Goal: Complete application form

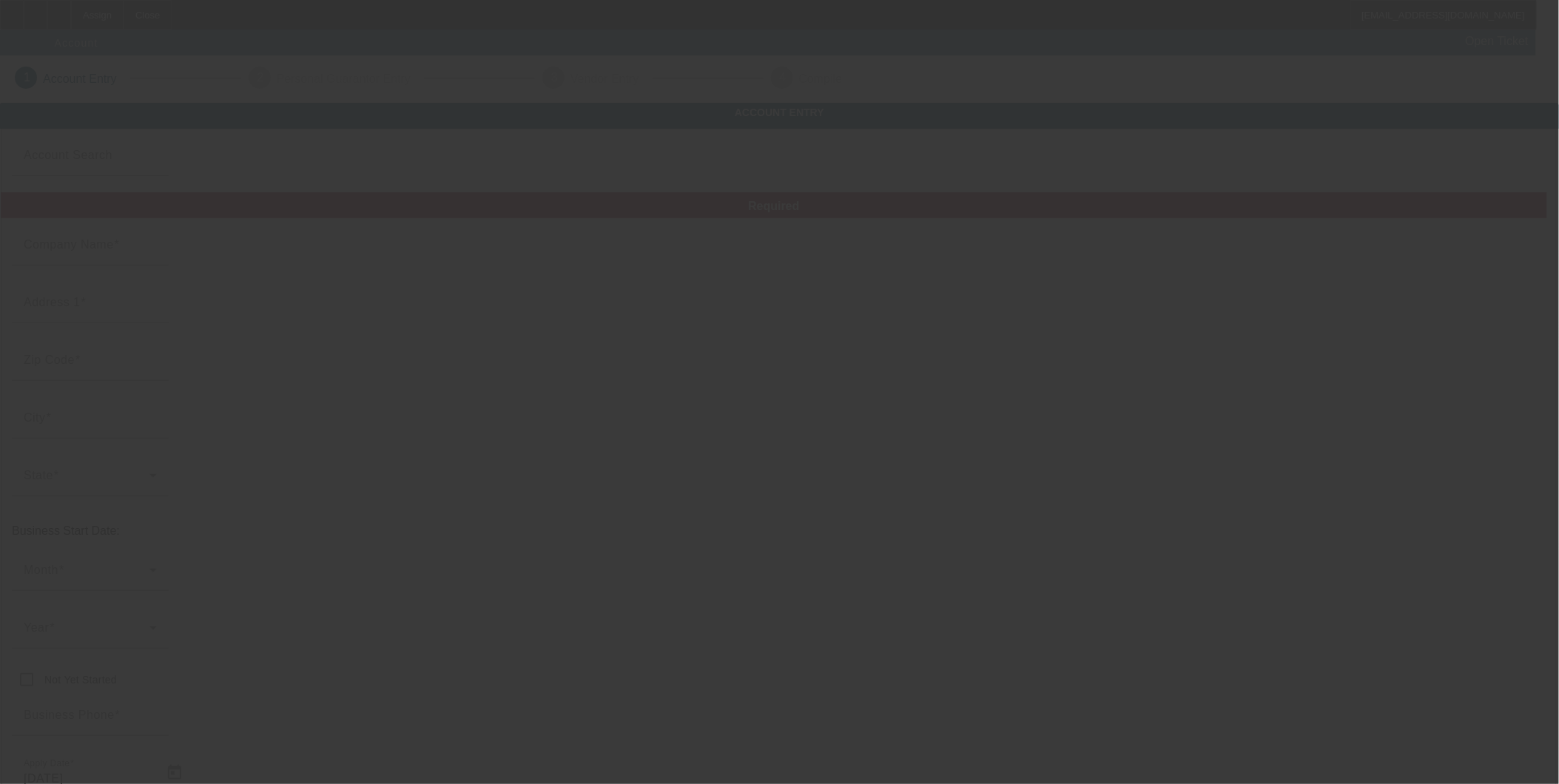
type input "9/10/2025"
type input "Finish line towing & recovery"
type input "[STREET_ADDRESS]"
type input "49013"
type input "Bangor"
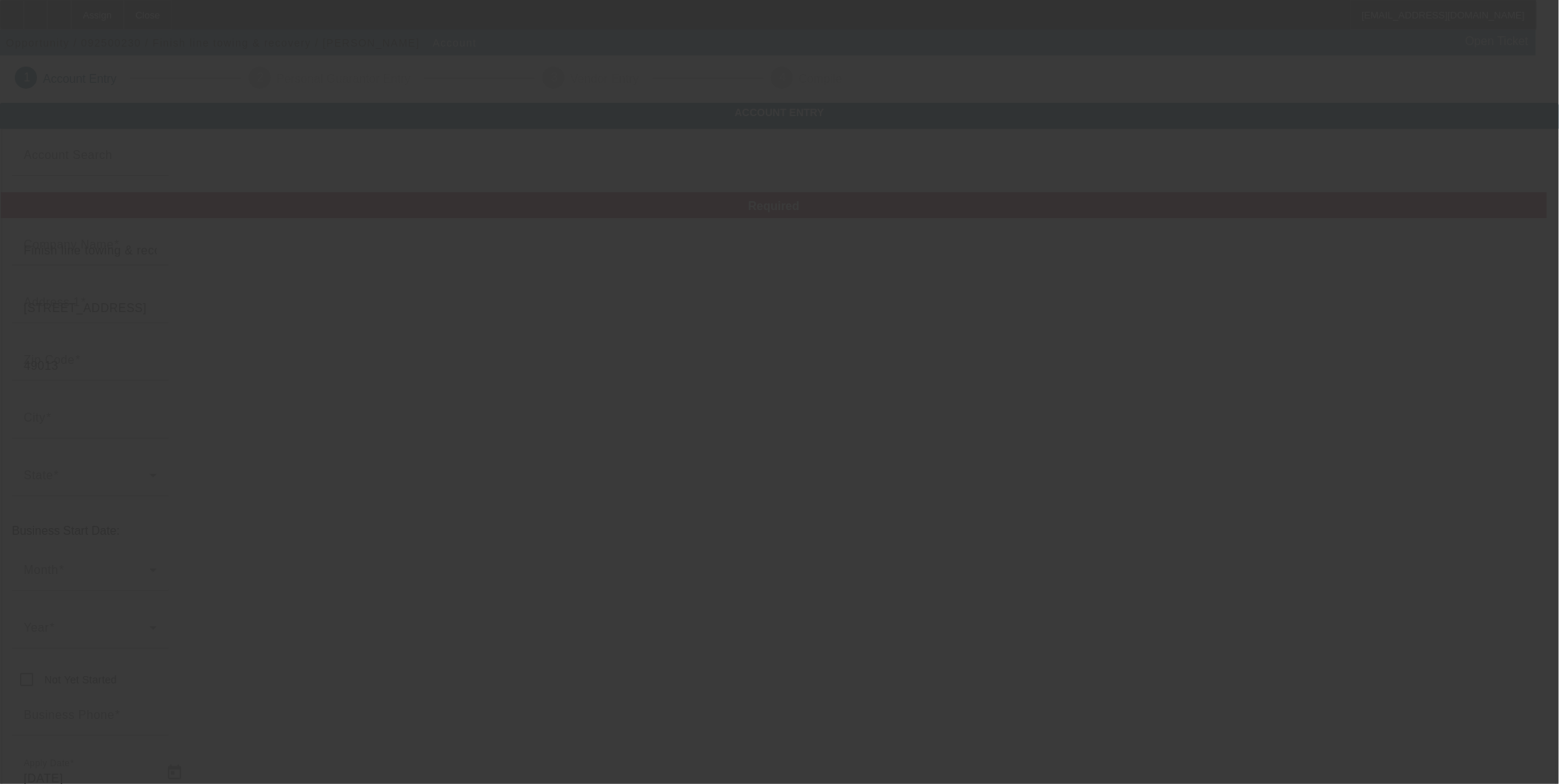
type input "[PHONE_NUMBER]"
type input "mikestowingofbangor@gmail.com"
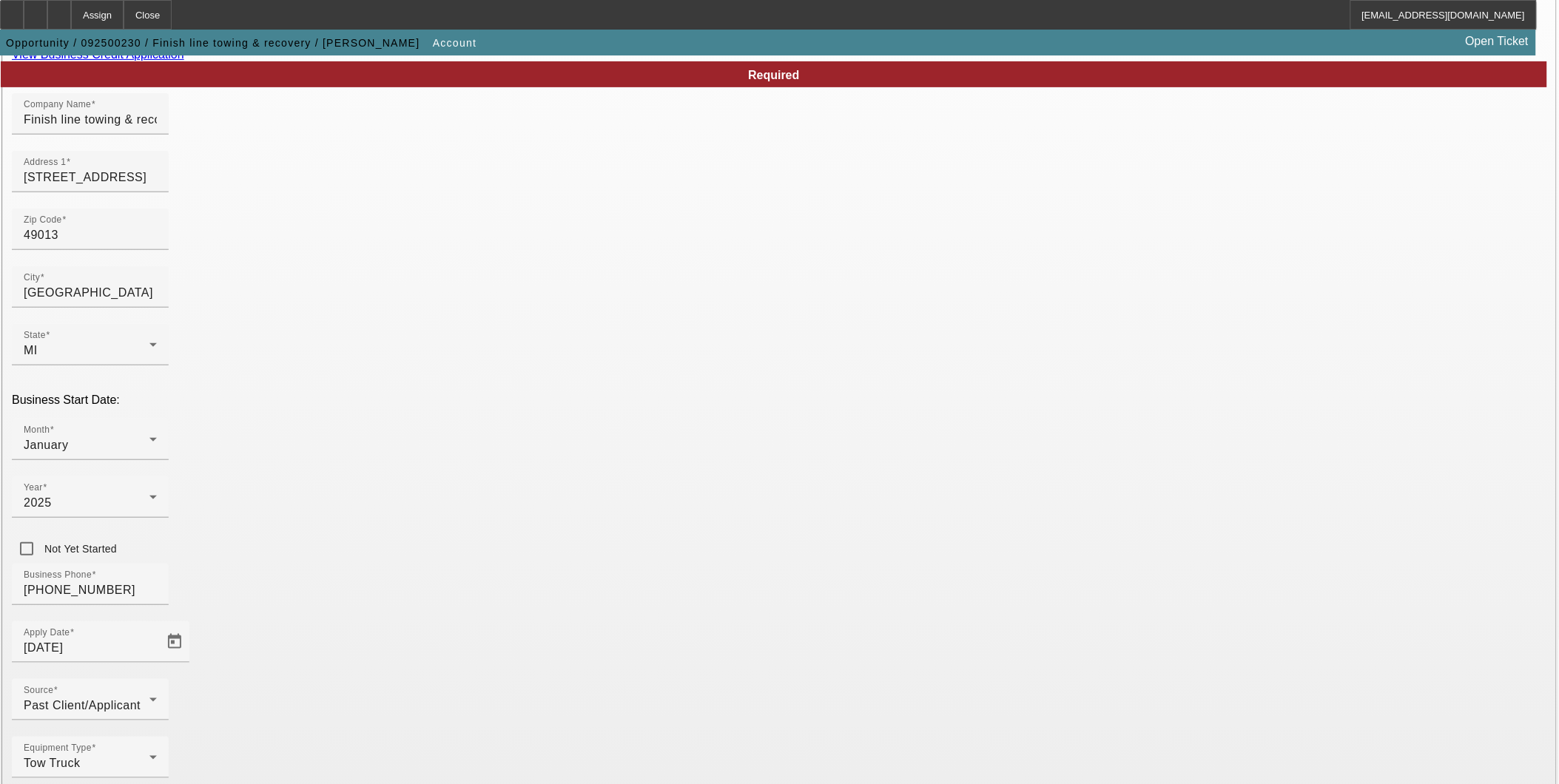
scroll to position [158, 0]
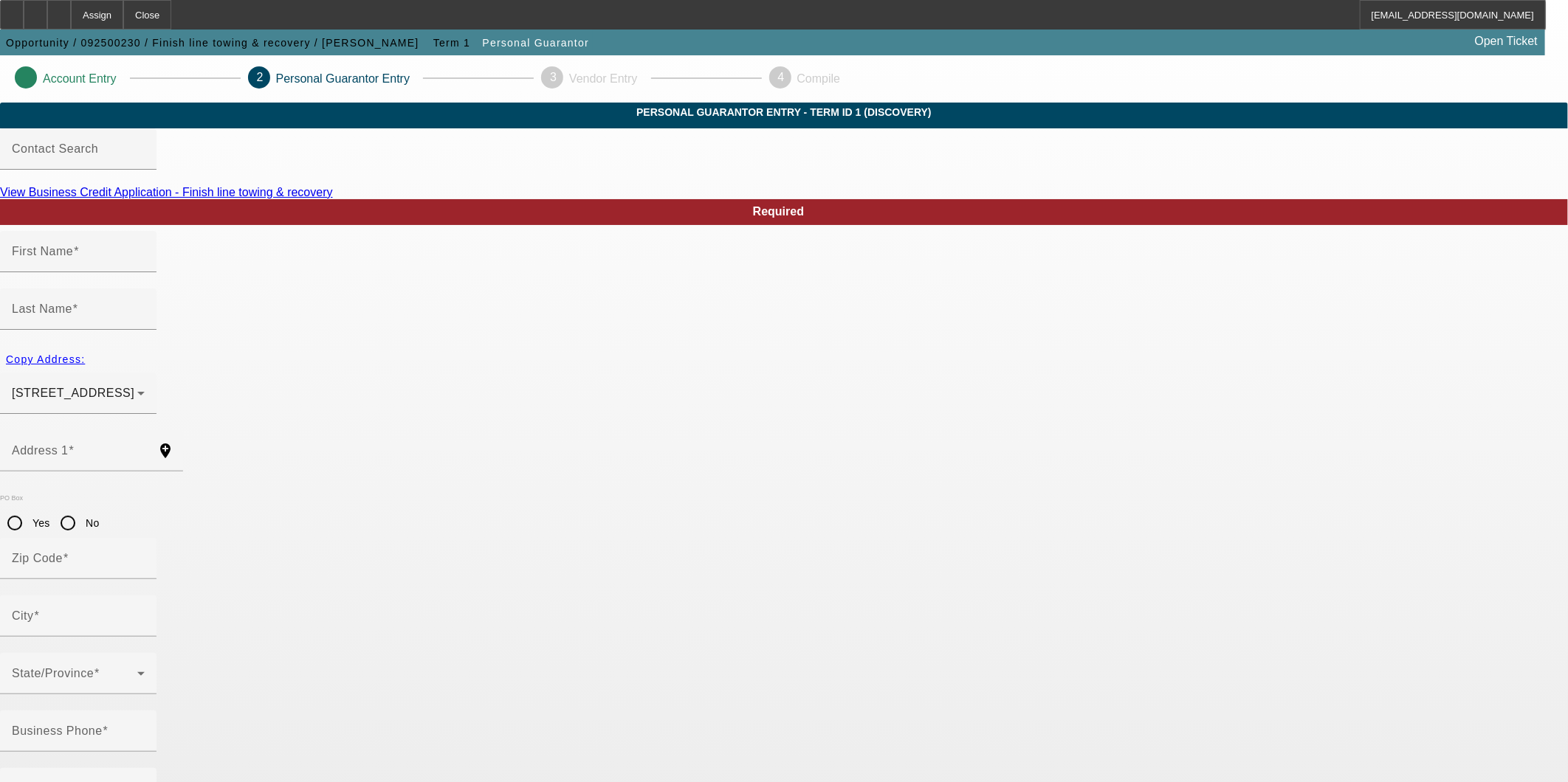
type input "Michael"
type input "Freislinger"
type input "[STREET_ADDRESS]"
radio input "true"
type input "49013"
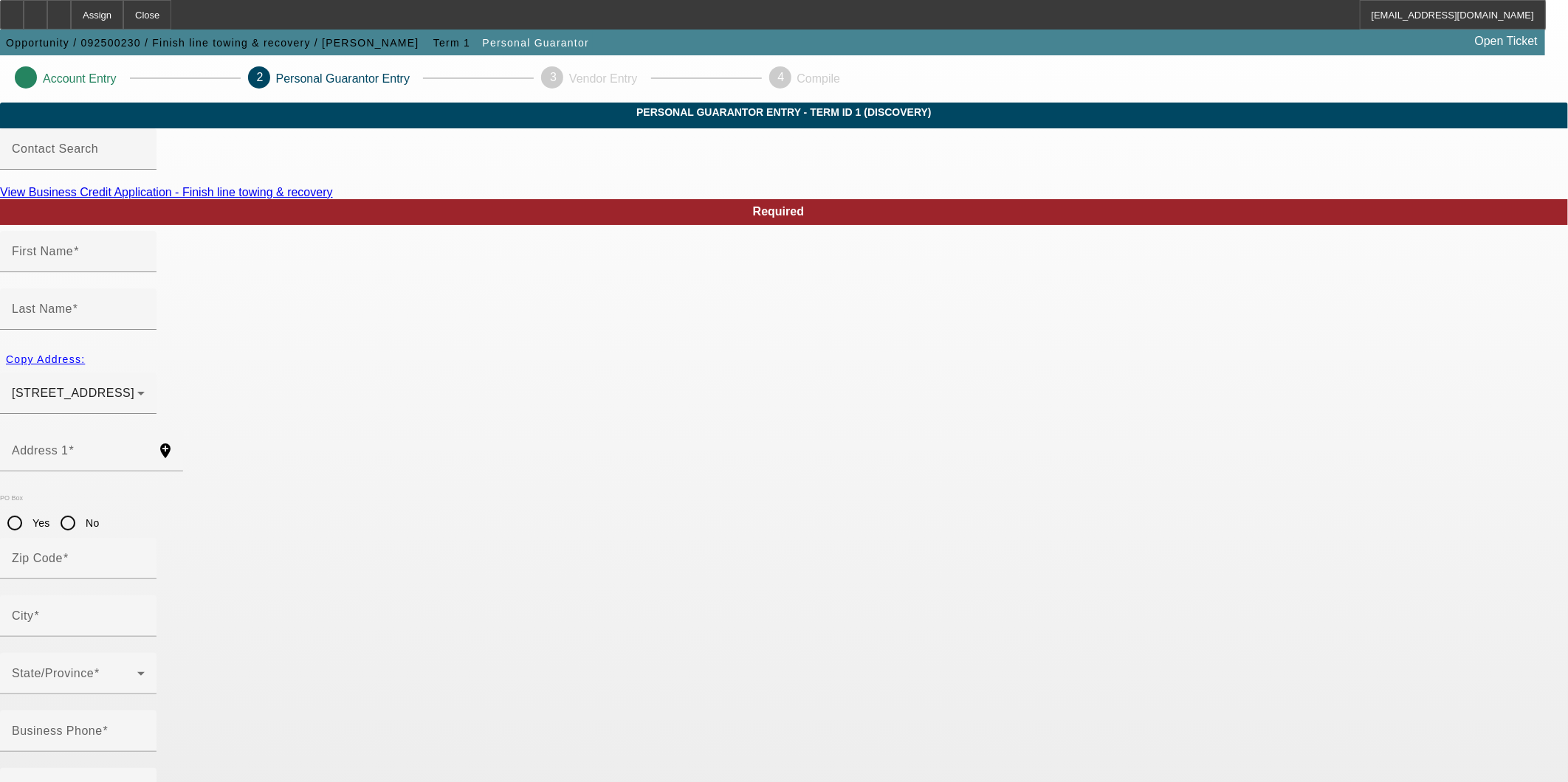
type input "Bangor"
type input "[PHONE_NUMBER]"
type input "100"
type input "374-96-3893"
type input "mikestowingofbangor@gmail.com"
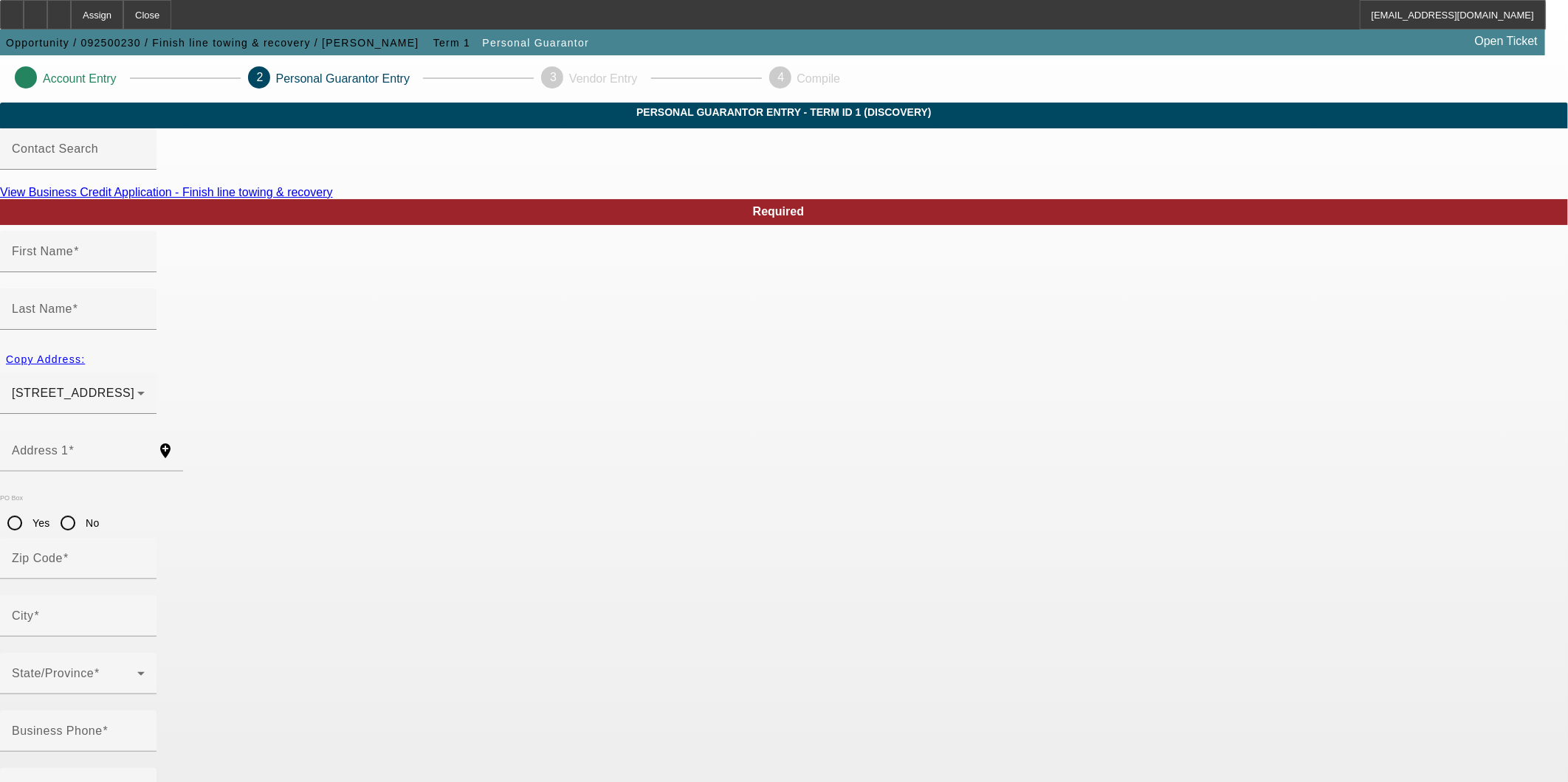
type input "null"
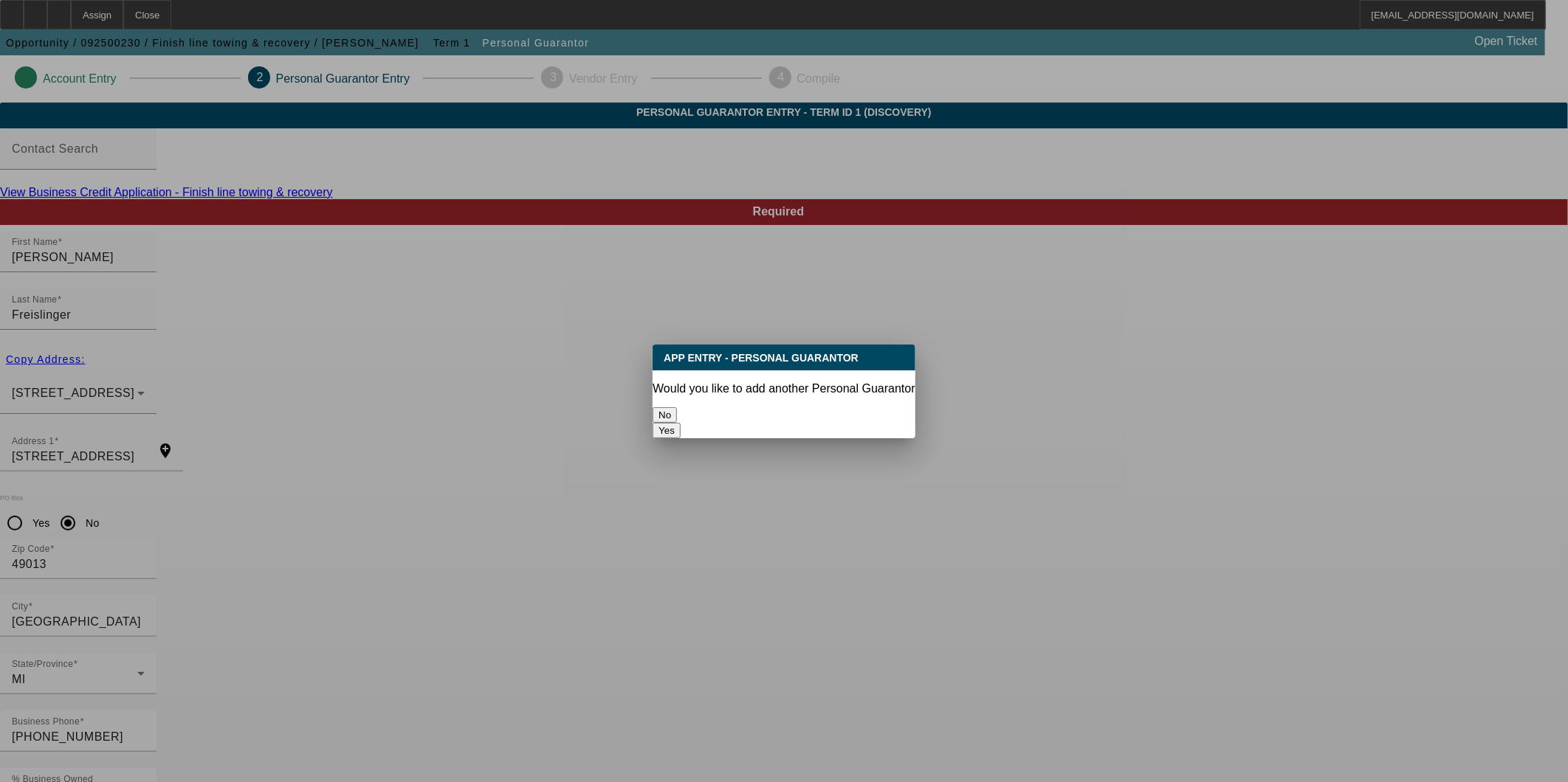
click at [677, 407] on button "No" at bounding box center [665, 415] width 24 height 15
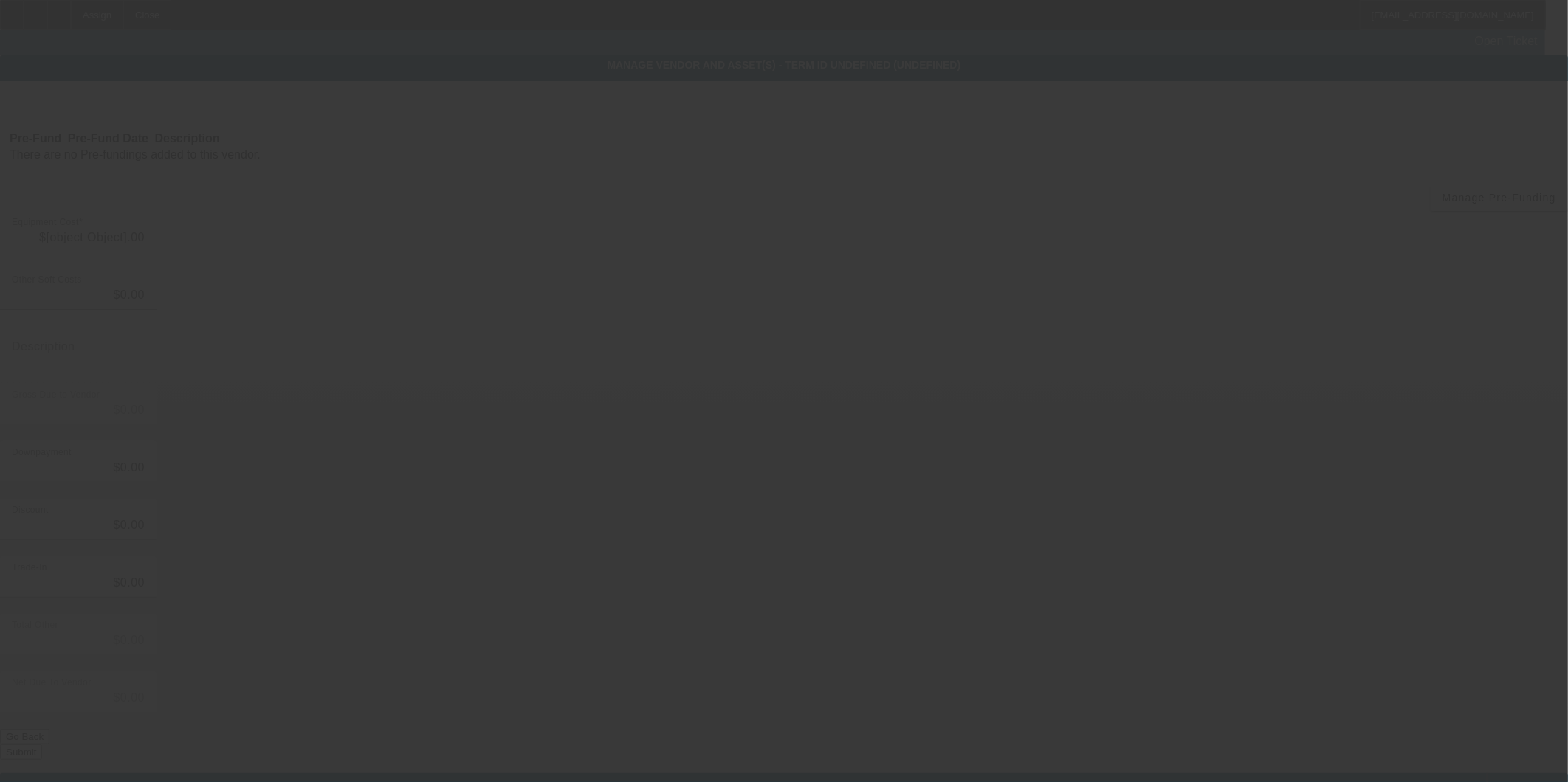
type input "$30,000.00"
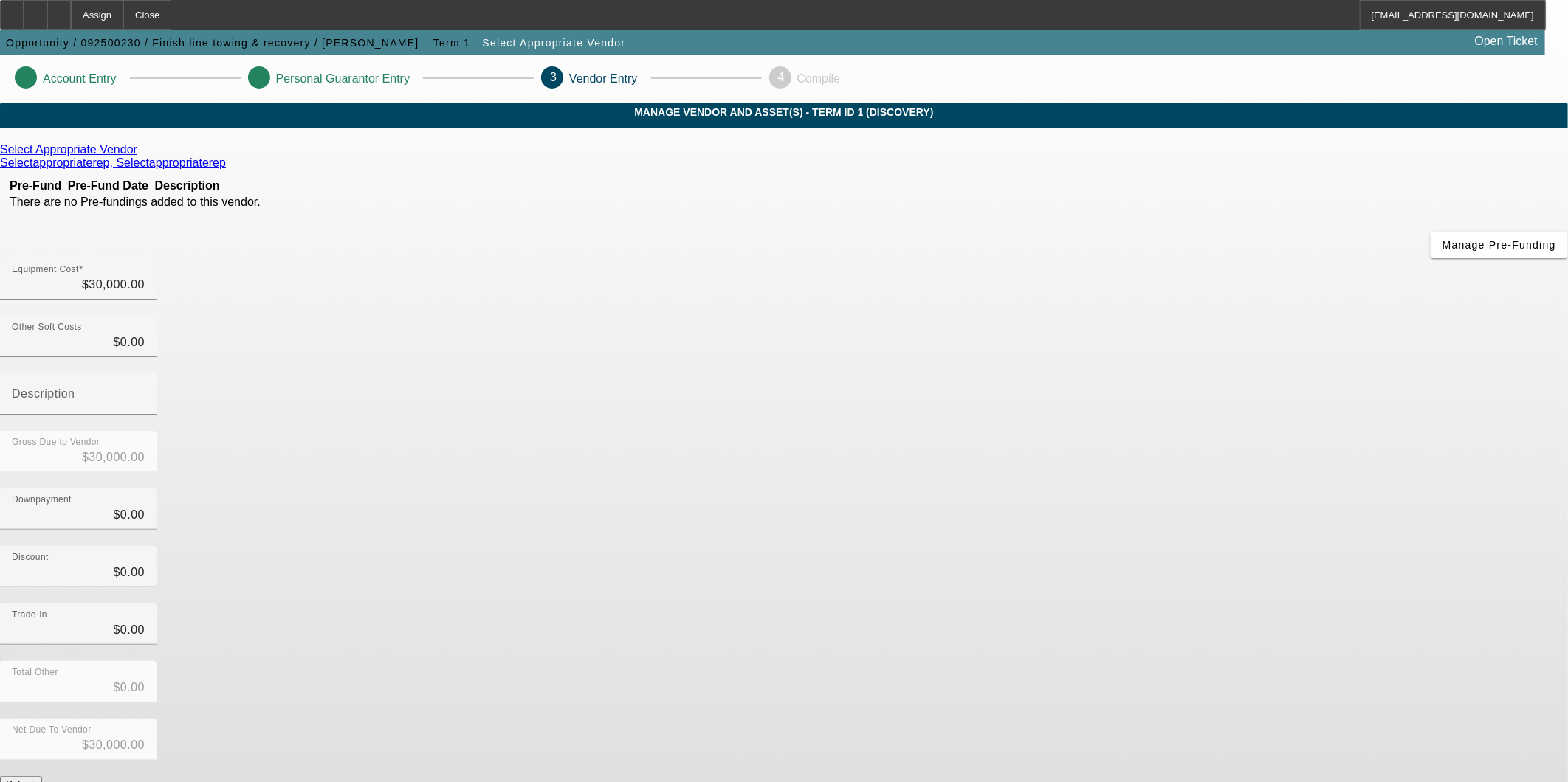
click at [42, 776] on button "Submit" at bounding box center [21, 784] width 42 height 15
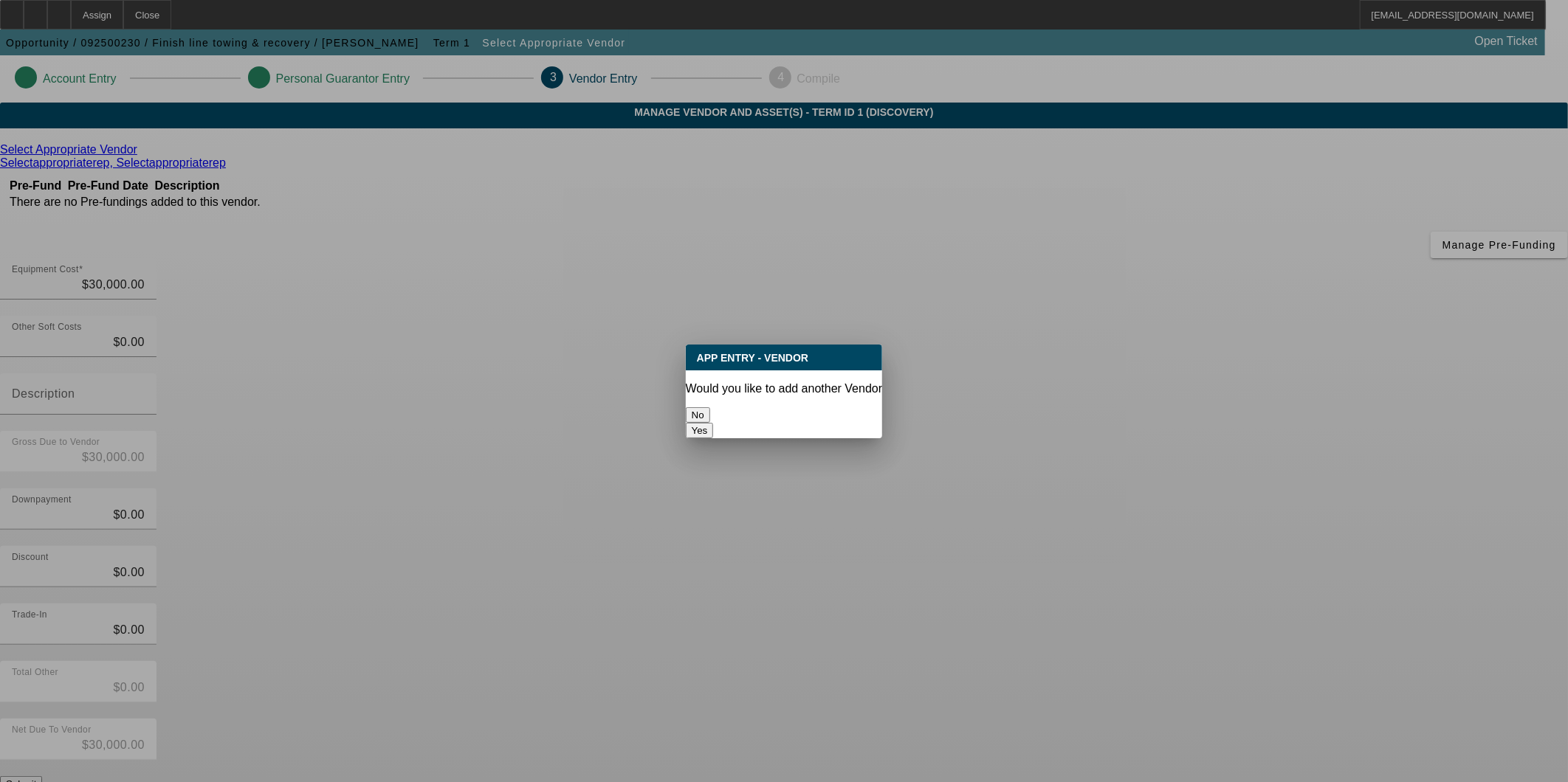
click at [710, 407] on button "No" at bounding box center [698, 415] width 24 height 15
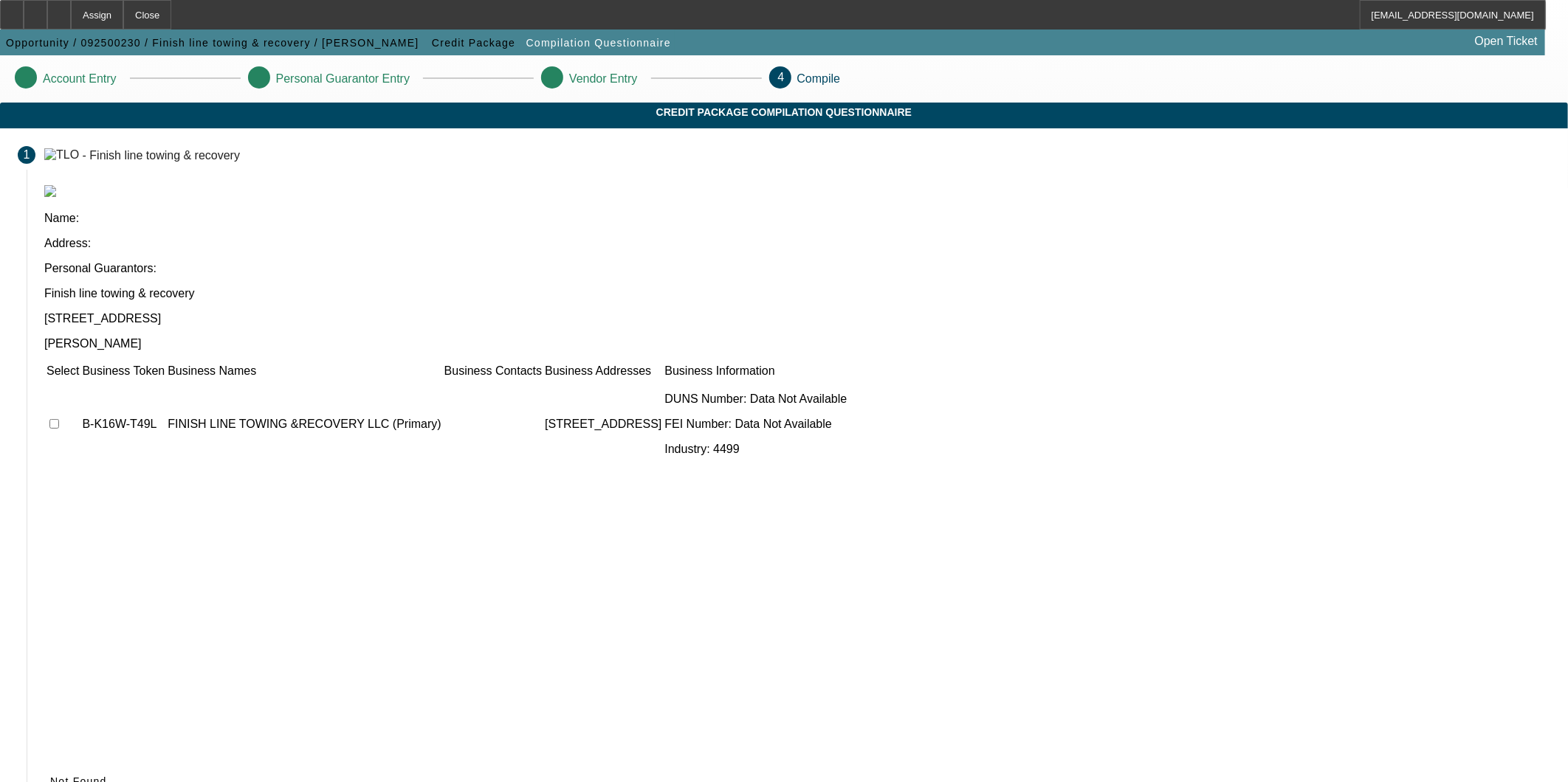
click at [59, 419] on input "checkbox" at bounding box center [54, 424] width 10 height 10
checkbox input "true"
click at [88, 775] on span "Submit" at bounding box center [69, 780] width 37 height 11
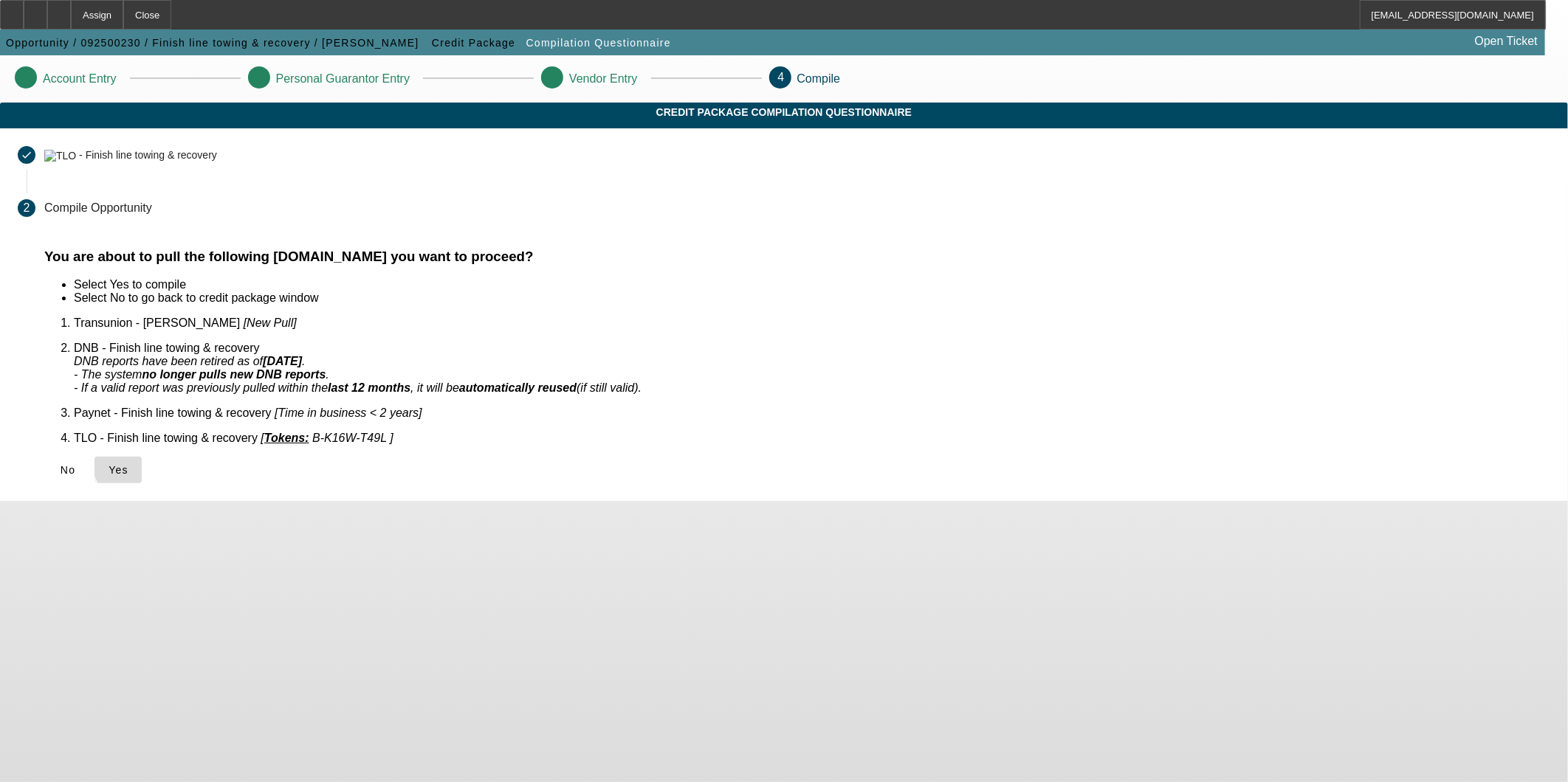
click at [128, 464] on span "Yes" at bounding box center [118, 470] width 20 height 11
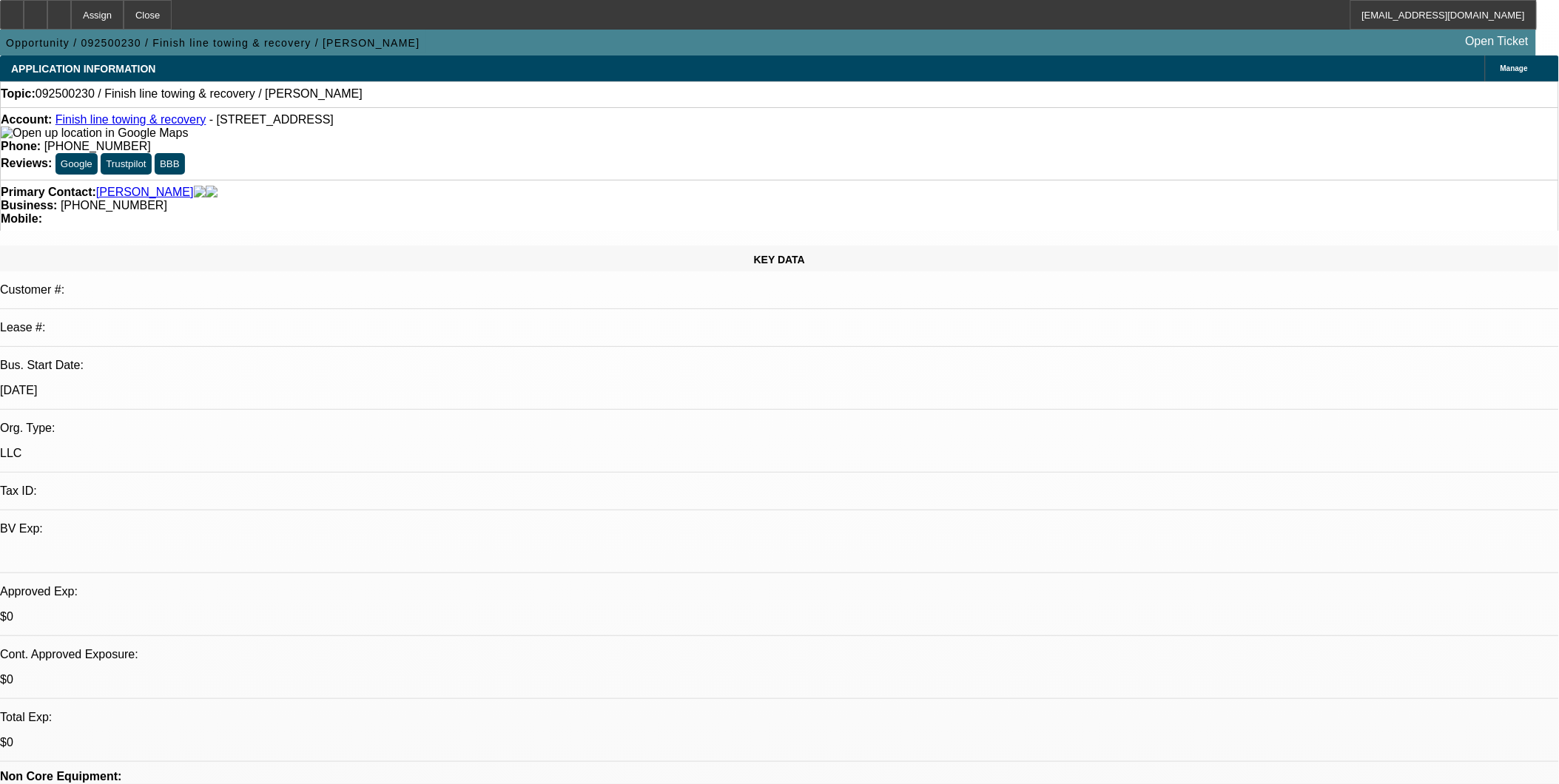
select select "0"
select select "2"
select select "0.1"
select select "4"
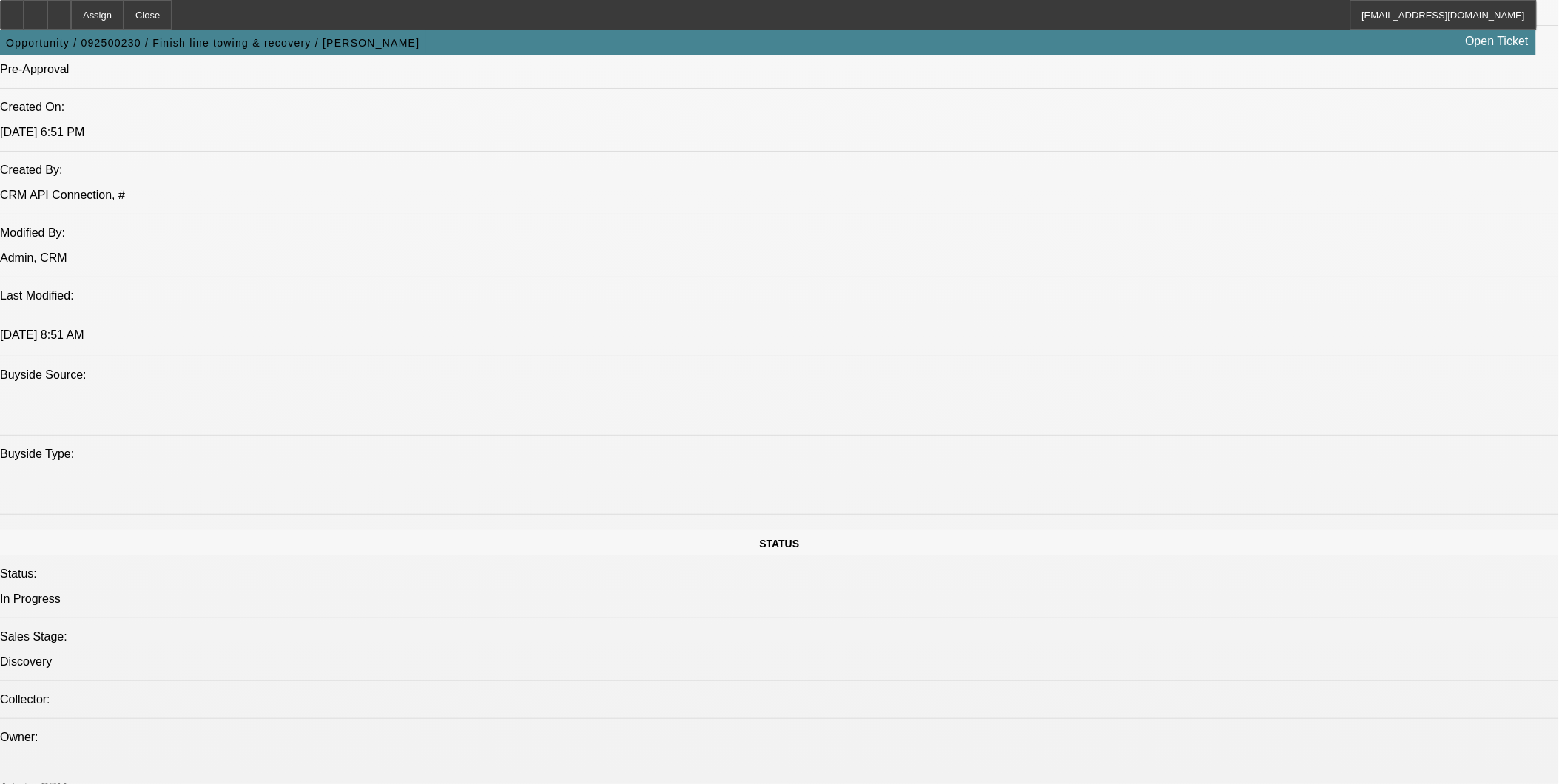
scroll to position [1180, 0]
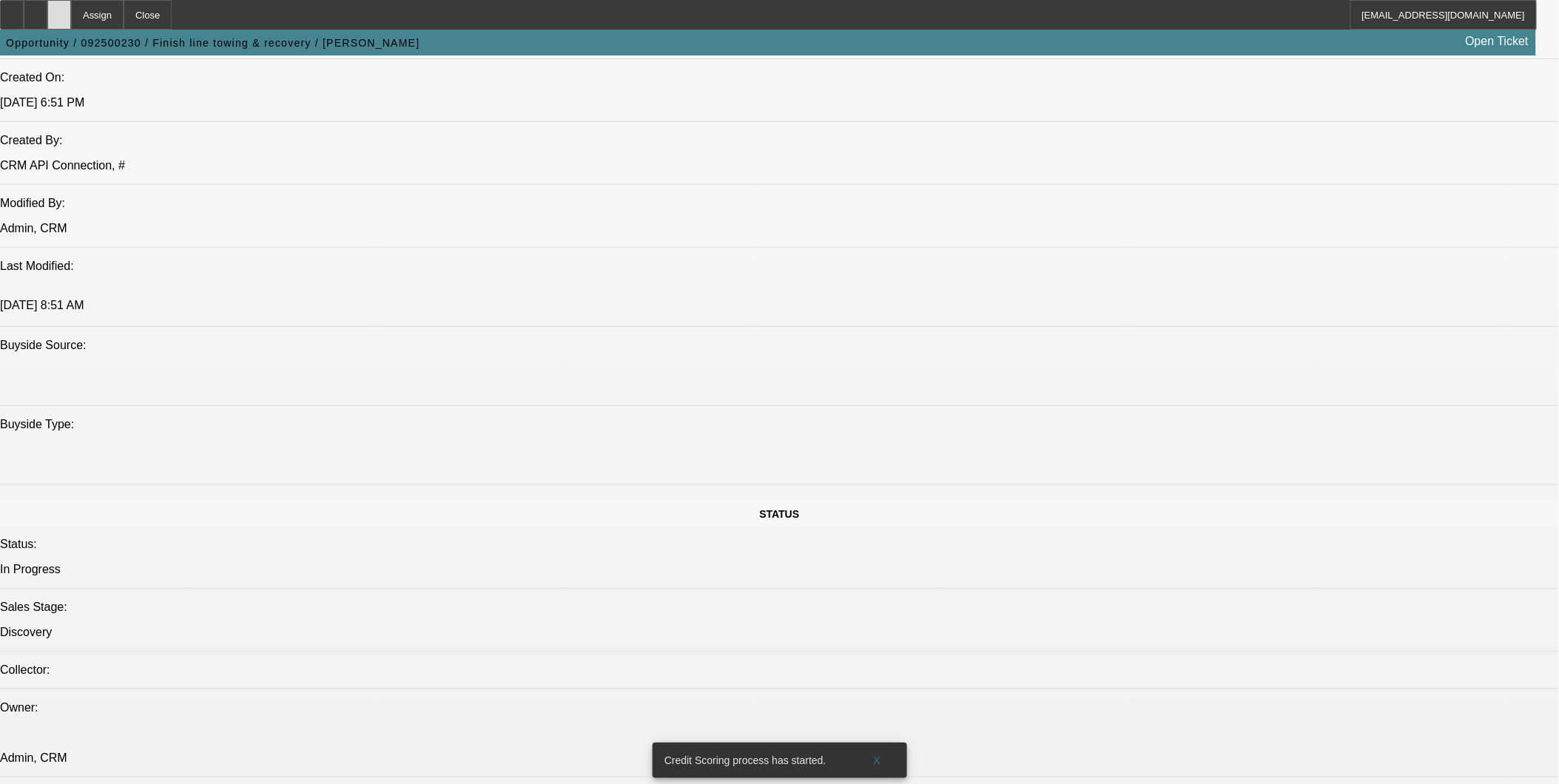
click at [71, 20] on div at bounding box center [59, 15] width 24 height 30
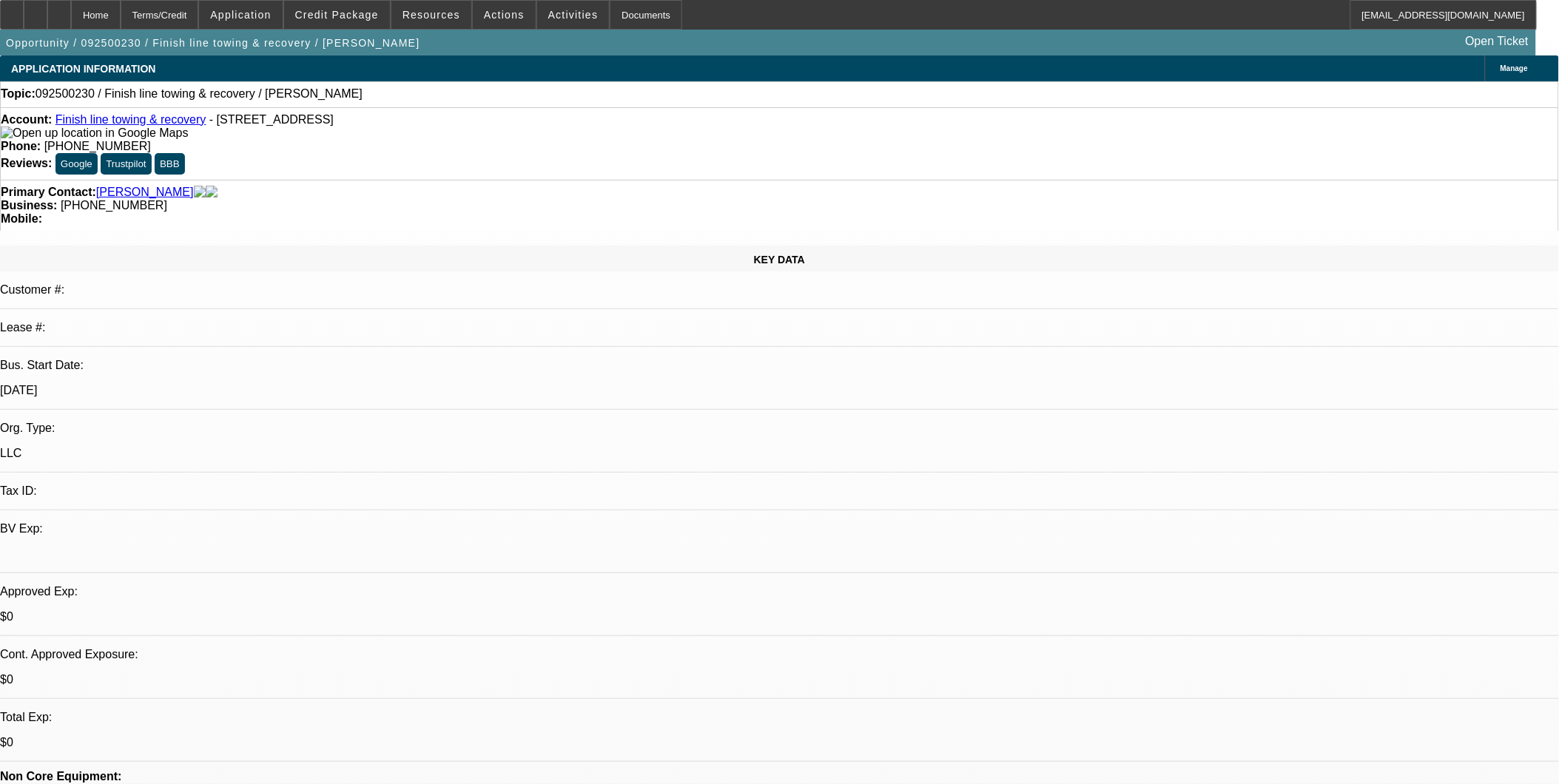
select select "0"
select select "2"
select select "0.1"
select select "1"
select select "2"
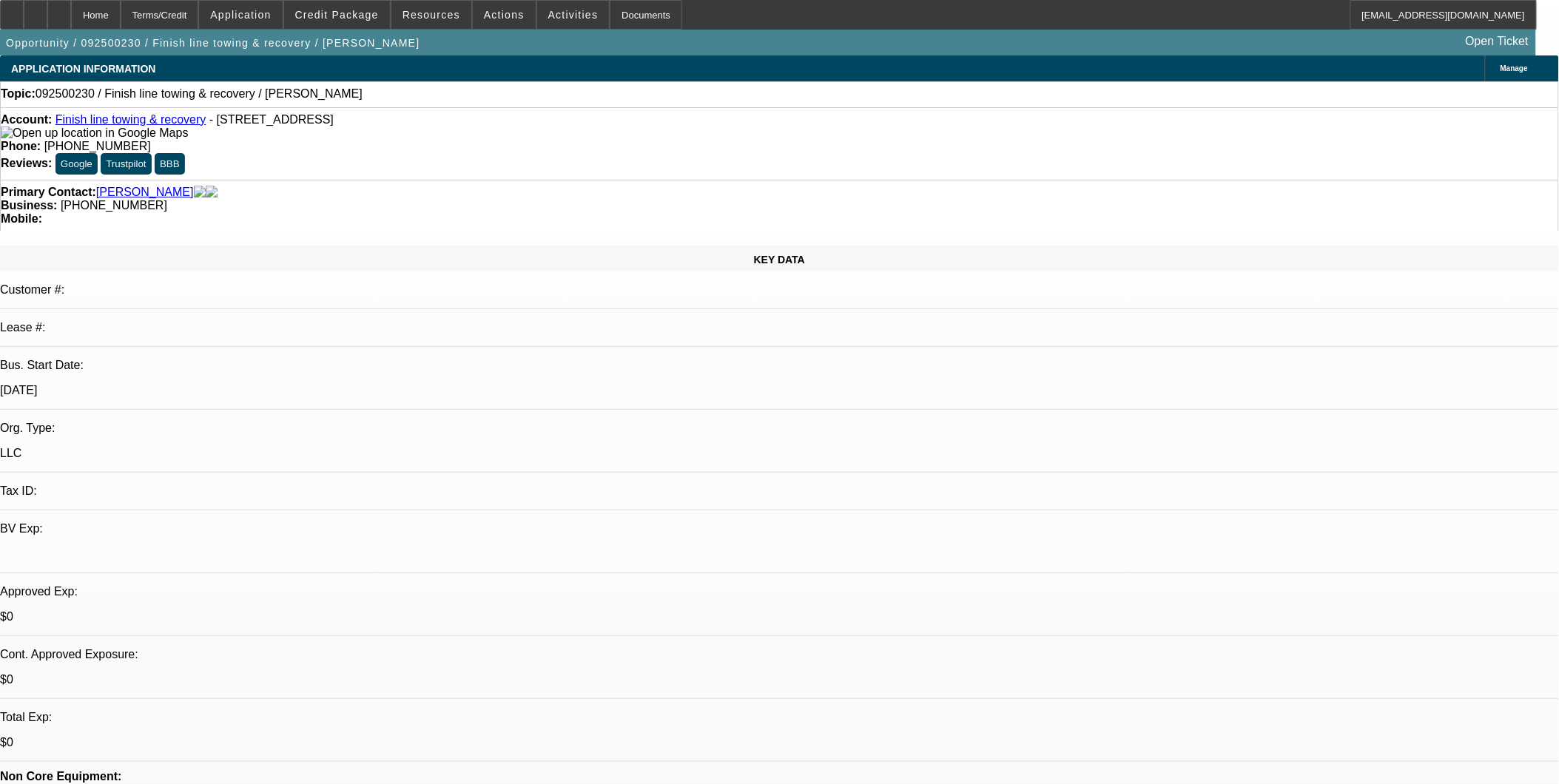
select select "4"
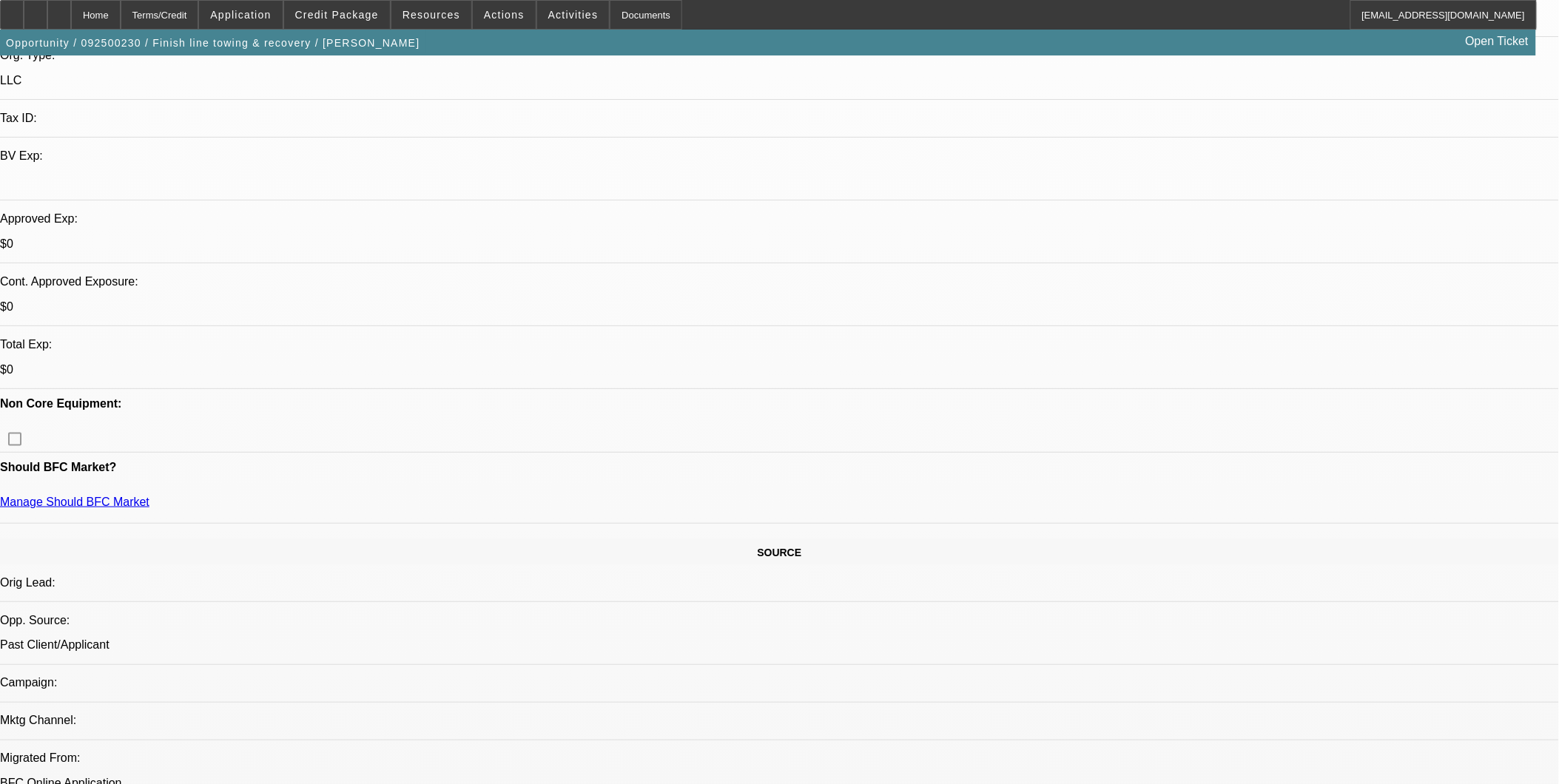
scroll to position [410, 0]
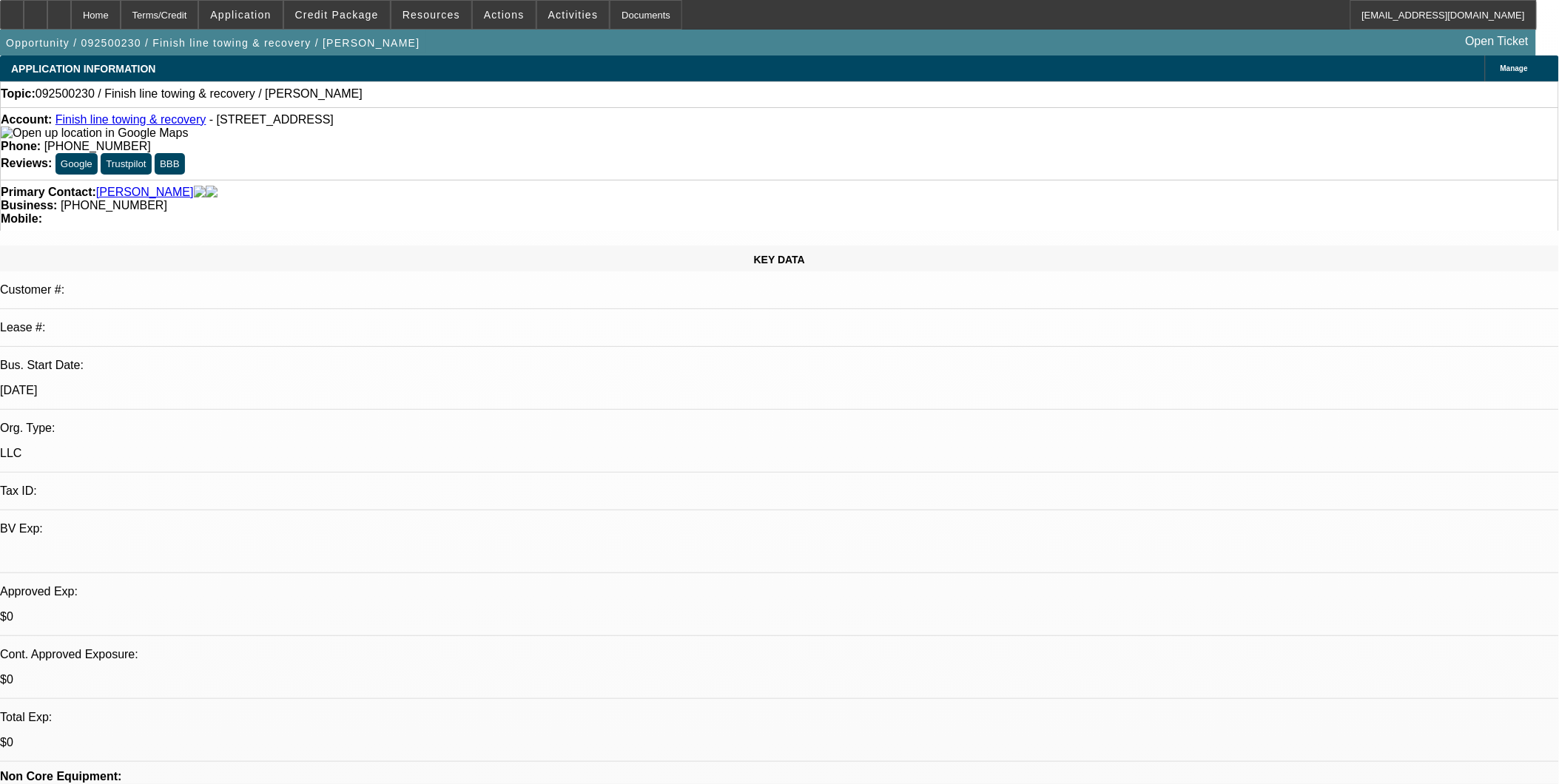
scroll to position [439, 0]
click at [35, 10] on icon at bounding box center [35, 10] width 0 height 0
click at [59, 10] on icon at bounding box center [59, 10] width 0 height 0
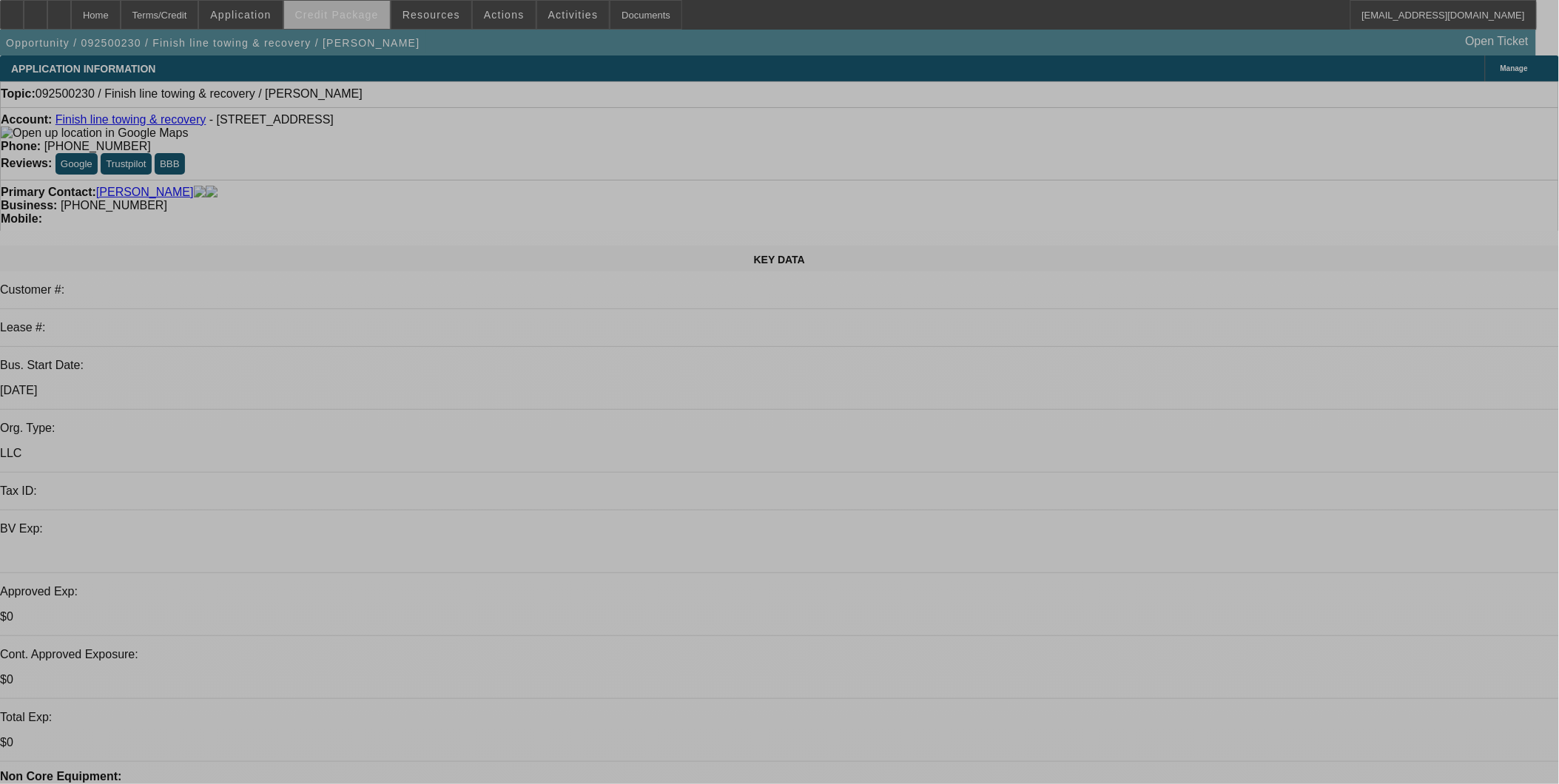
select select "0"
select select "2"
select select "0.1"
select select "4"
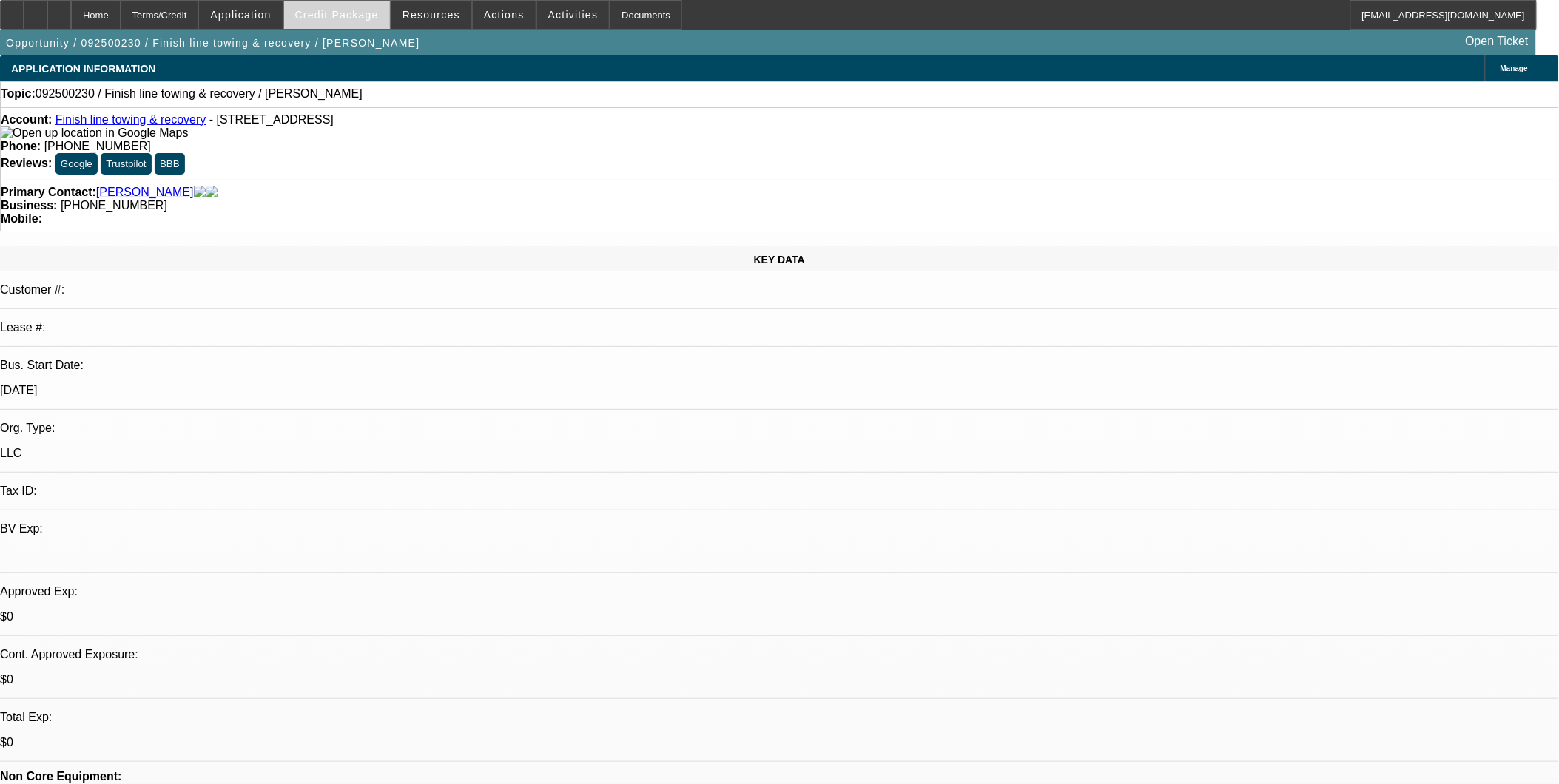
click at [359, 17] on span "Credit Package" at bounding box center [336, 15] width 83 height 11
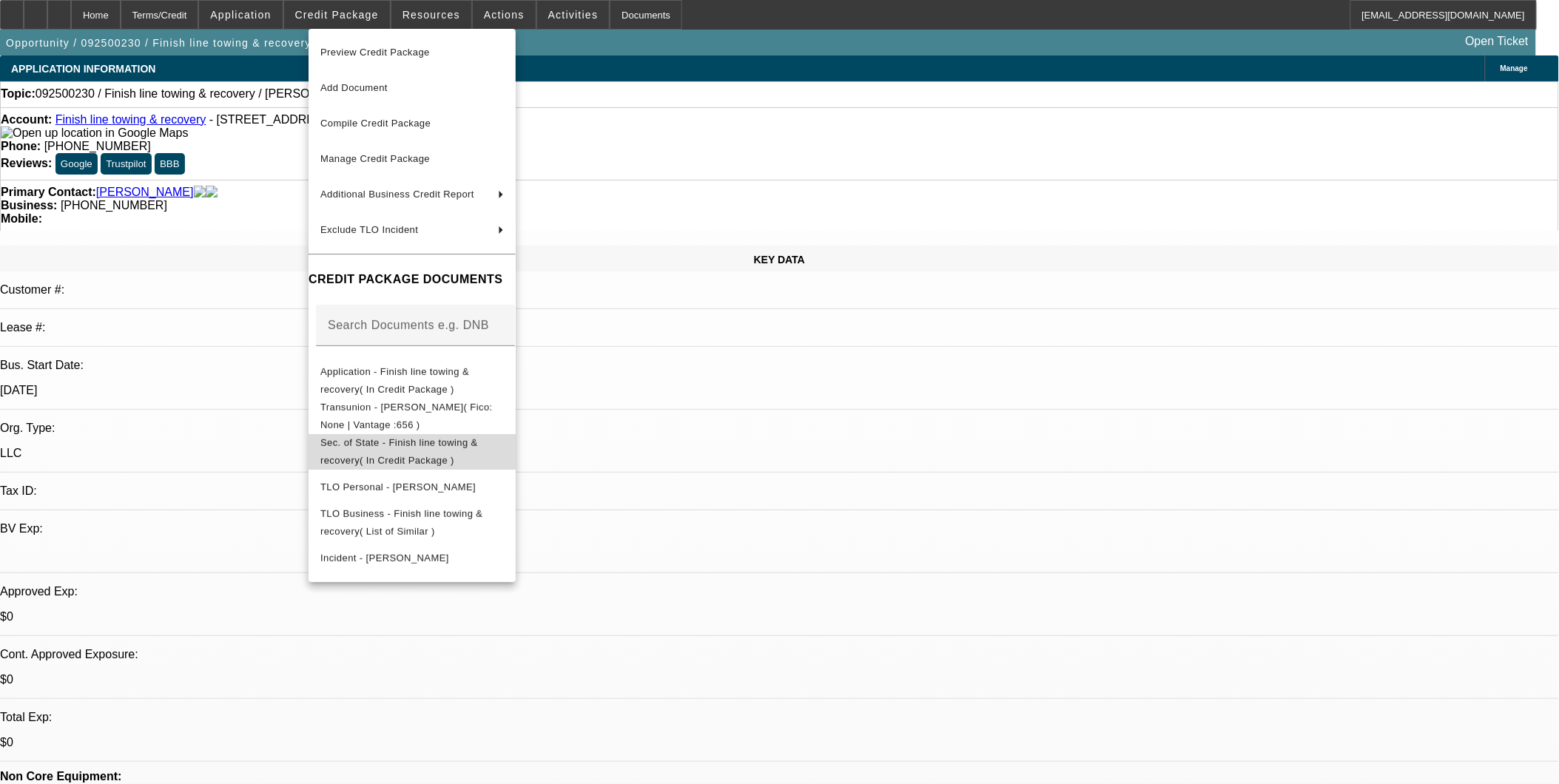
click at [426, 435] on button "Sec. of State - Finish line towing & recovery( In Credit Package )" at bounding box center [412, 451] width 207 height 35
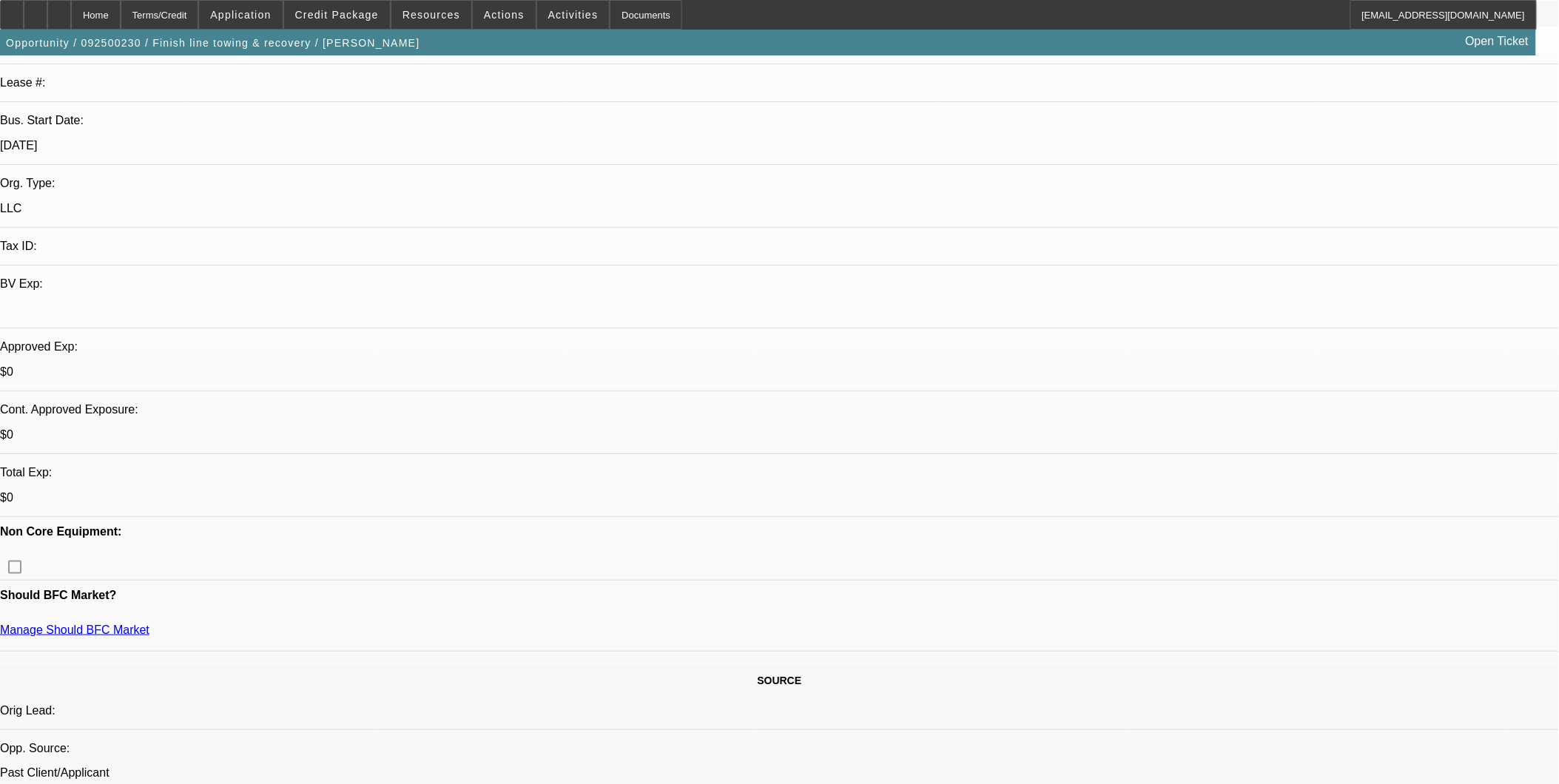
scroll to position [246, 0]
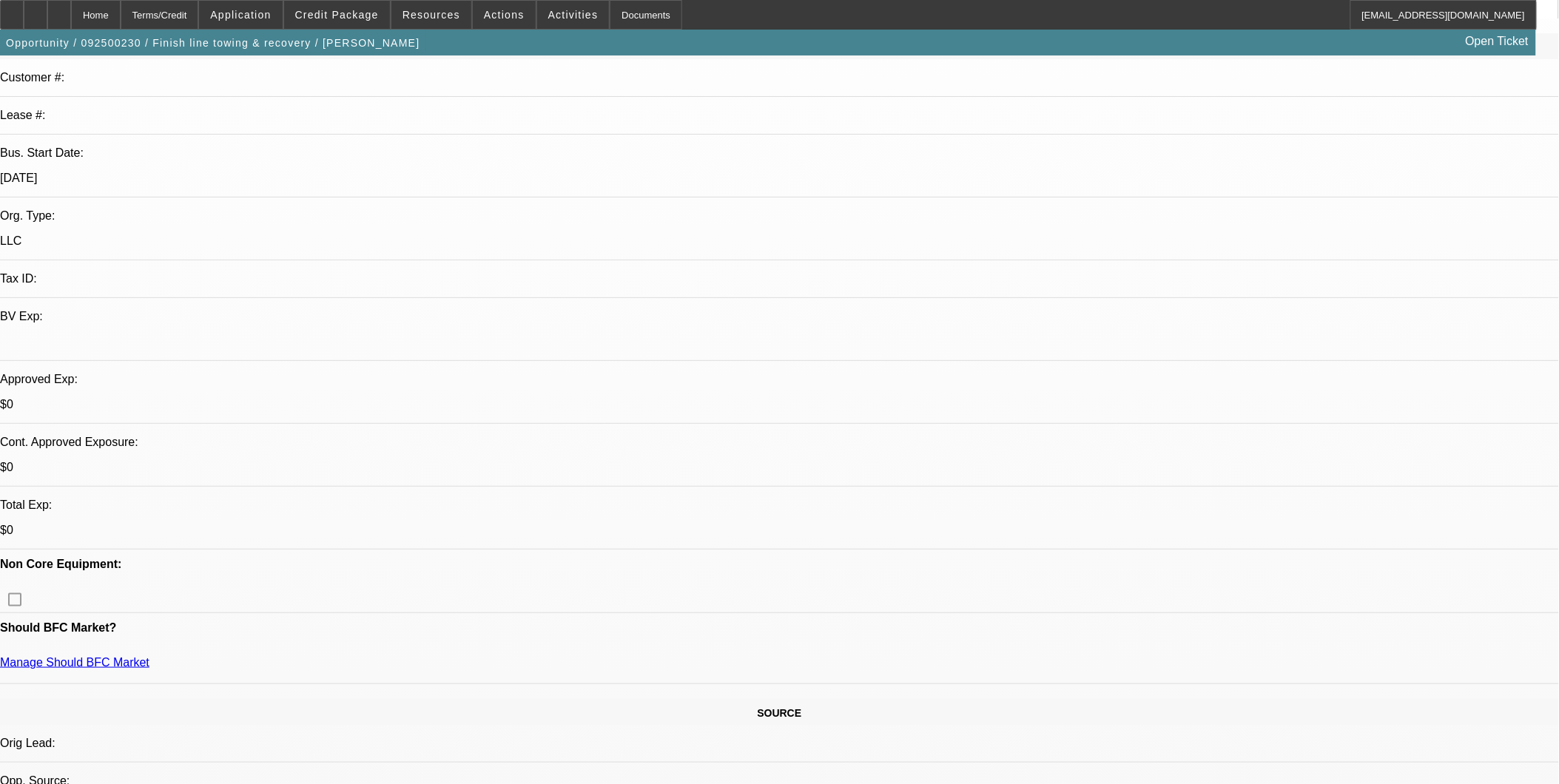
scroll to position [0, 0]
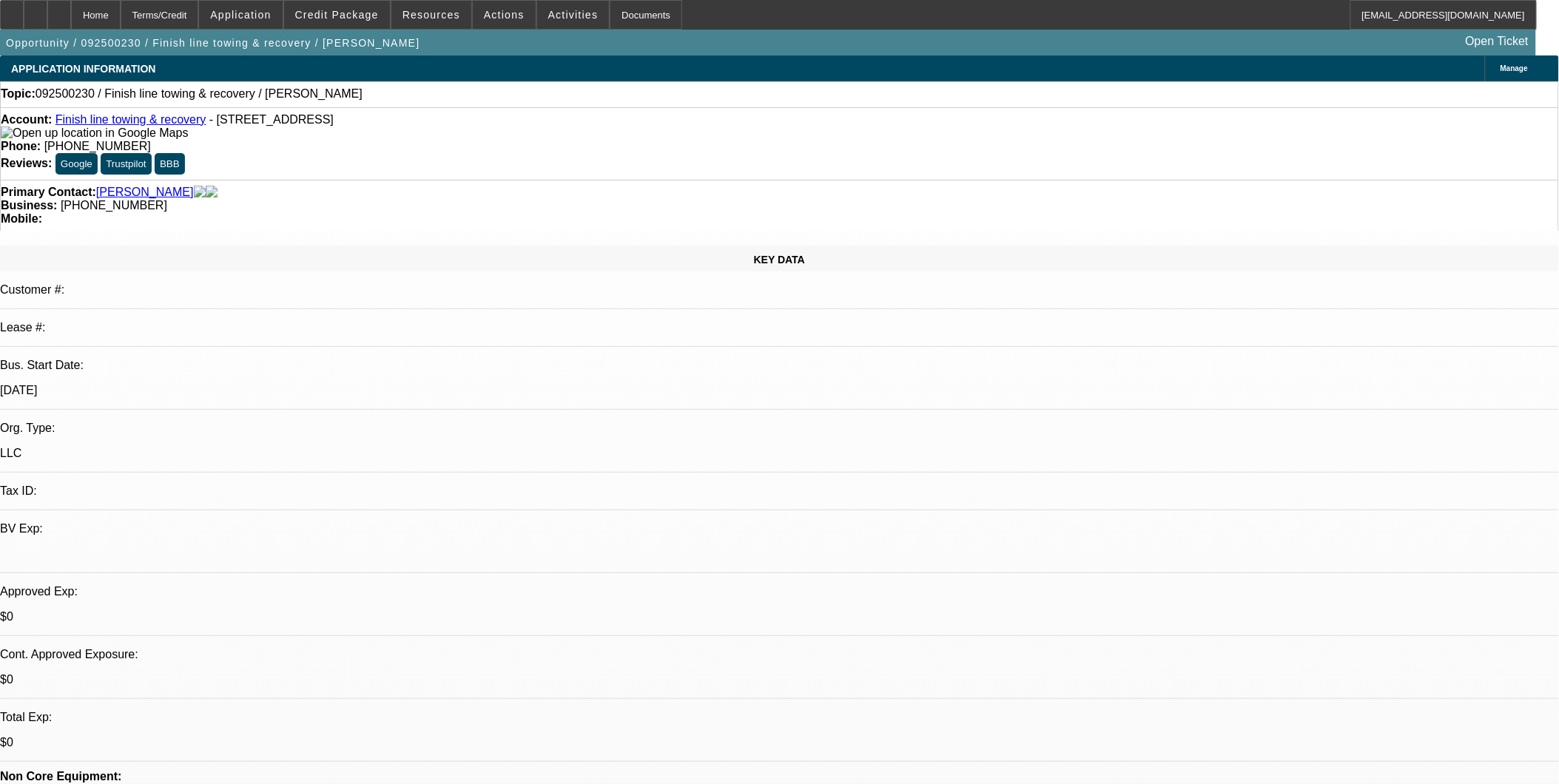
click at [188, 135] on icon at bounding box center [188, 133] width 0 height 12
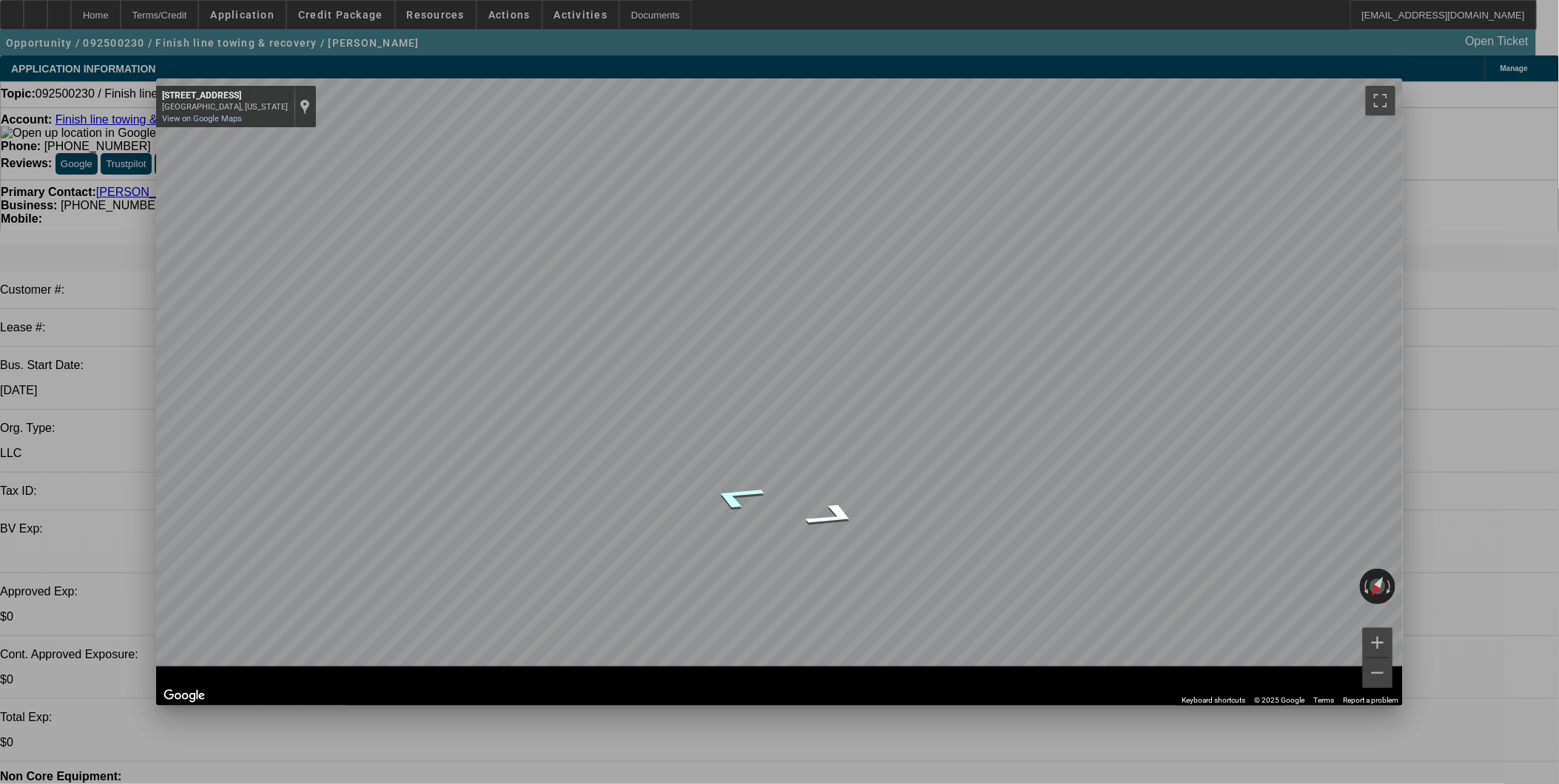
click at [735, 516] on icon "Go East, 22nd Ave" at bounding box center [737, 496] width 102 height 37
click at [209, 124] on link "View on Google Maps" at bounding box center [202, 118] width 80 height 10
click at [1377, 92] on span "Close" at bounding box center [1384, 91] width 20 height 8
